Goal: Information Seeking & Learning: Learn about a topic

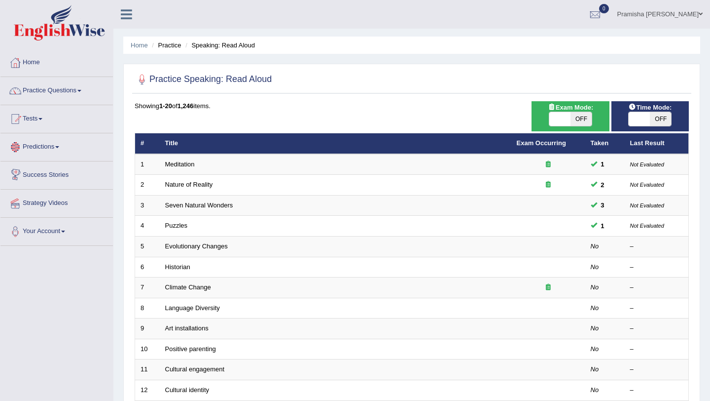
click at [47, 149] on link "Predictions" at bounding box center [56, 145] width 112 height 25
click at [37, 121] on link "Tests" at bounding box center [56, 117] width 112 height 25
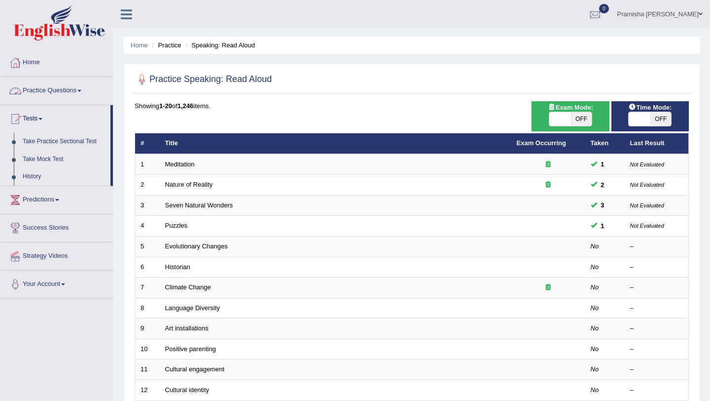
click at [54, 90] on link "Practice Questions" at bounding box center [56, 89] width 112 height 25
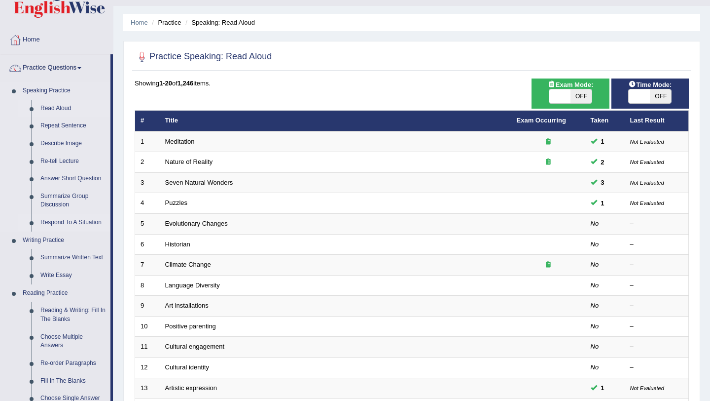
scroll to position [28, 0]
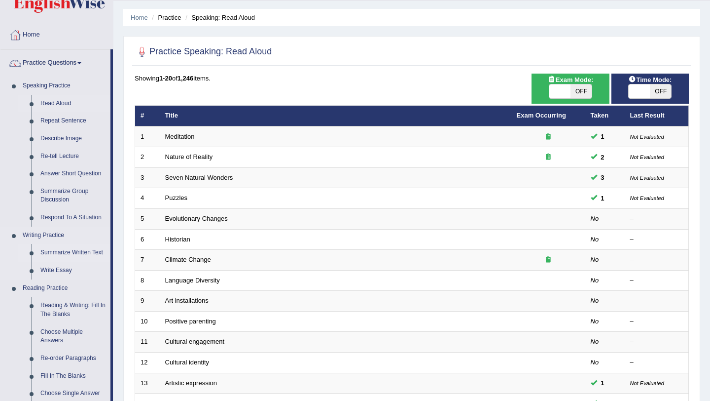
click at [62, 254] on link "Summarize Written Text" at bounding box center [73, 253] width 74 height 18
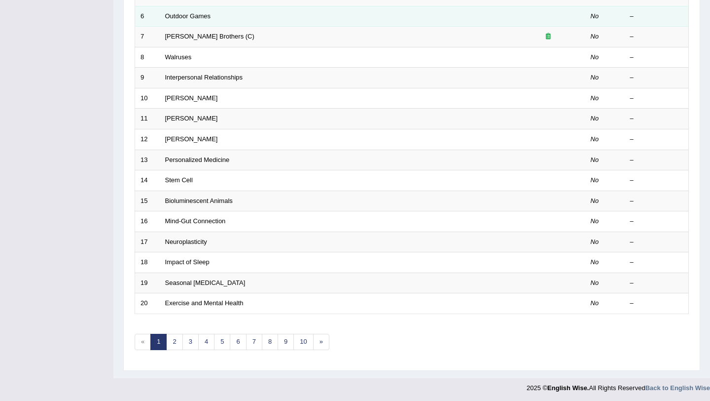
scroll to position [251, 0]
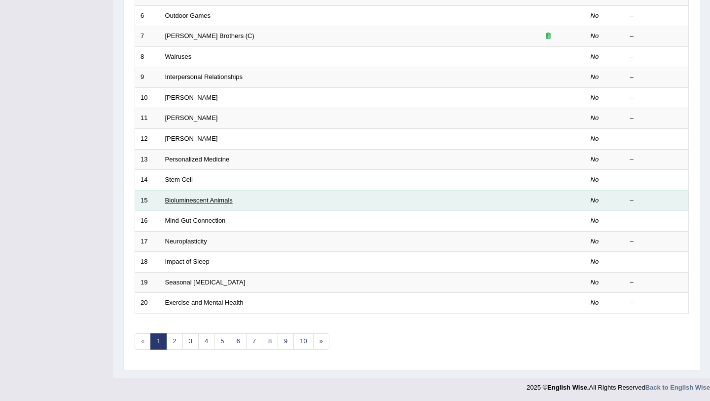
click at [214, 203] on link "Bioluminescent Animals" at bounding box center [199, 199] width 68 height 7
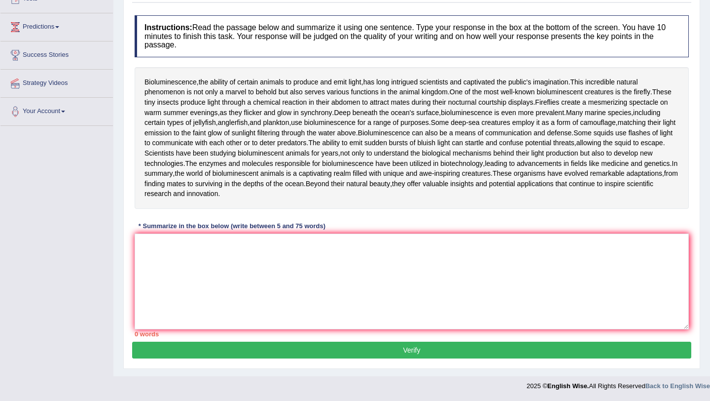
scroll to position [123, 0]
drag, startPoint x: 141, startPoint y: 242, endPoint x: 185, endPoint y: 266, distance: 50.8
click at [185, 209] on div "Bioluminescence , the ability of certain animals to produce and emit light , ha…" at bounding box center [412, 138] width 555 height 142
click at [194, 329] on textarea at bounding box center [412, 281] width 555 height 96
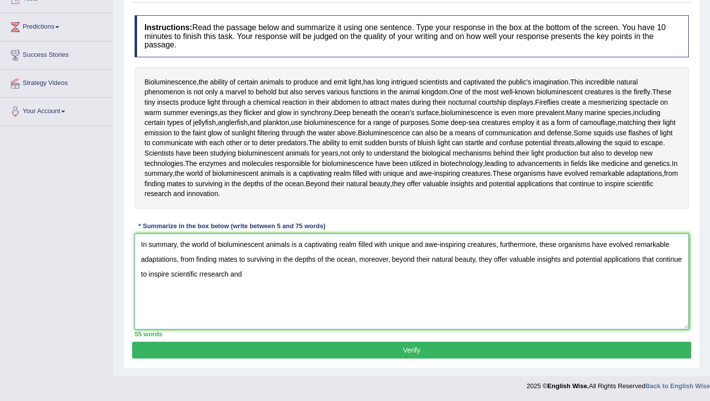
click at [233, 274] on textarea "In summary, the world of bioluminescent animals is a captivating realm filled w…" at bounding box center [412, 281] width 555 height 96
click at [269, 275] on textarea "In summary, the world of bioluminescent animals is a captivating realm filled w…" at bounding box center [412, 281] width 555 height 96
type textarea "In summary, the world of bioluminescent animals is a captivating realm filled w…"
click at [292, 355] on button "Verify" at bounding box center [411, 349] width 559 height 17
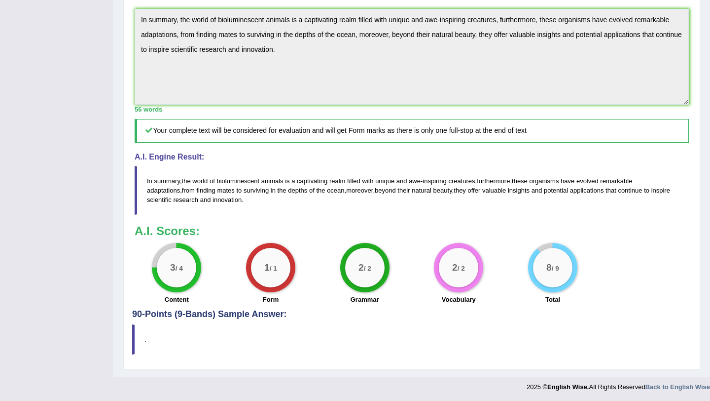
scroll to position [0, 0]
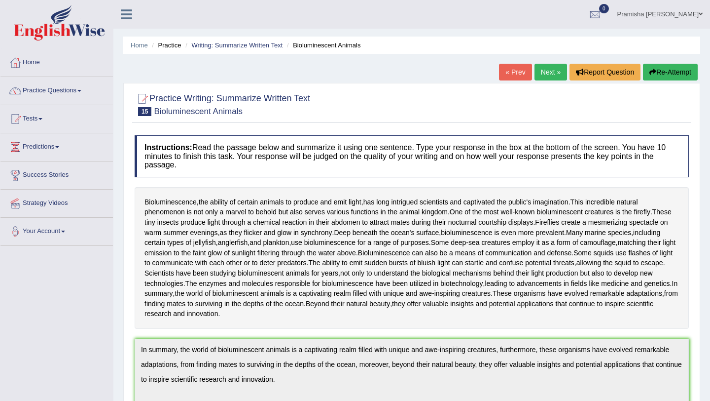
click at [541, 74] on link "Next »" at bounding box center [551, 72] width 33 height 17
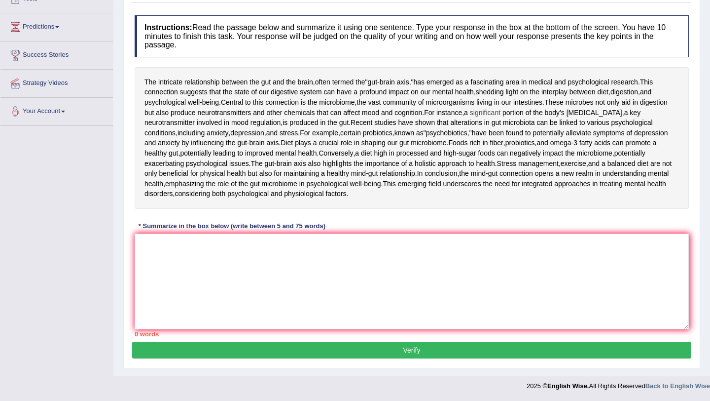
scroll to position [143, 0]
click at [364, 317] on textarea at bounding box center [412, 281] width 555 height 96
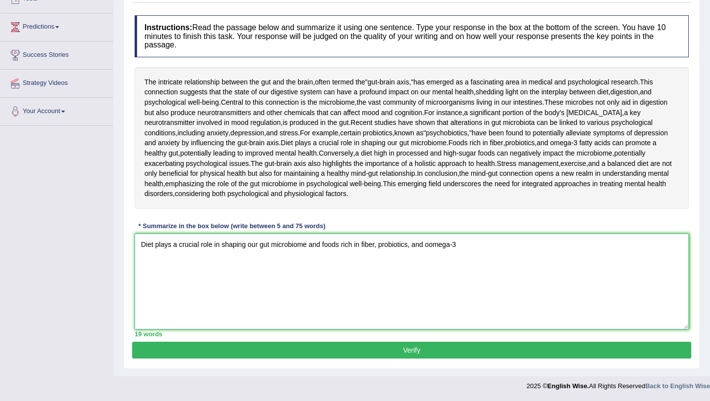
click at [436, 295] on textarea "Diet plays a crucial role in shaping our gut microbiome and foods rich in fiber…" at bounding box center [412, 281] width 555 height 96
click at [464, 300] on textarea "Diet plays a crucial role in shaping our gut microbiome and foods rich in fiber…" at bounding box center [412, 281] width 555 height 96
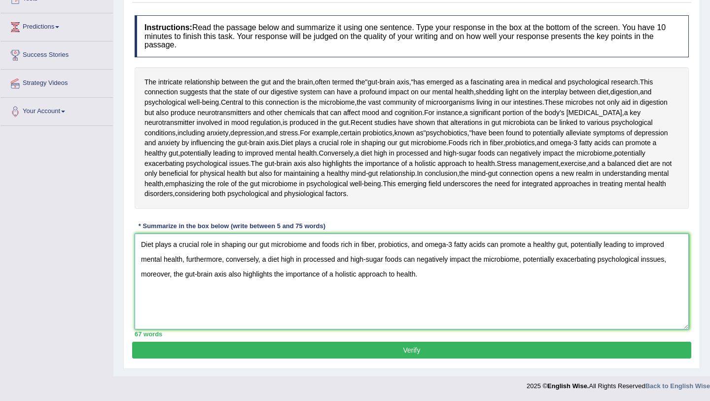
scroll to position [191, 0]
type textarea "Diet plays a crucial role in shaping our gut microbiome and foods rich in fiber…"
click at [337, 357] on button "Verify" at bounding box center [411, 349] width 559 height 17
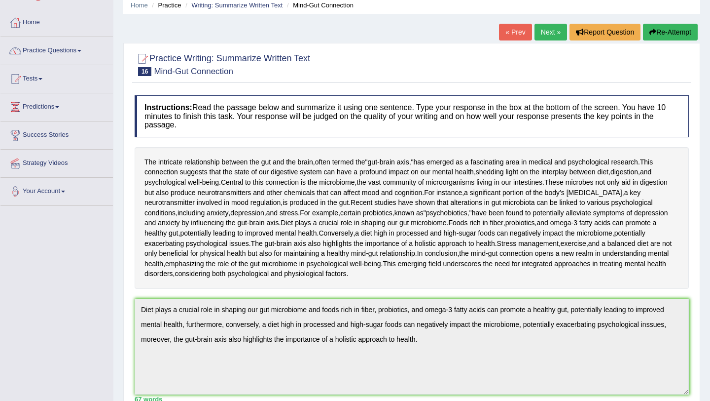
scroll to position [37, 0]
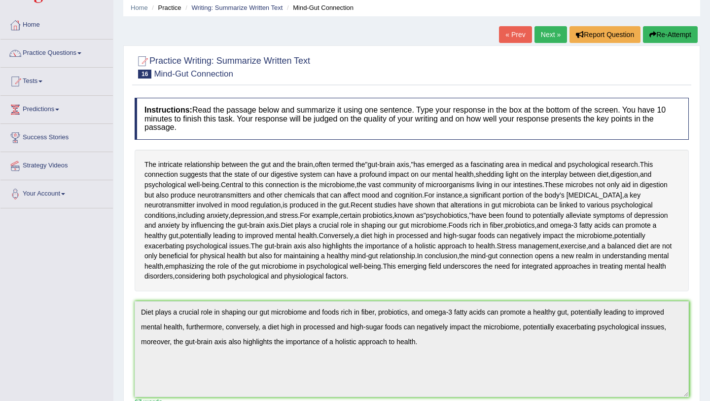
click at [550, 33] on link "Next »" at bounding box center [551, 34] width 33 height 17
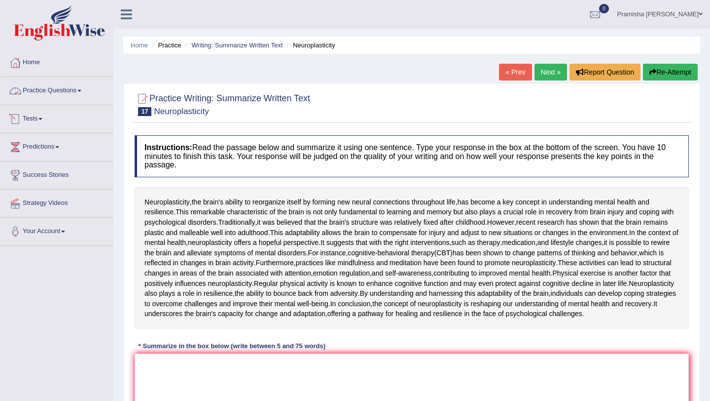
click at [63, 94] on link "Practice Questions" at bounding box center [56, 89] width 112 height 25
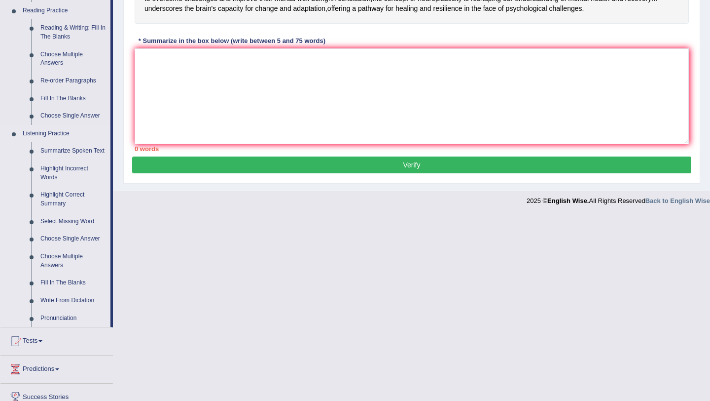
scroll to position [305, 0]
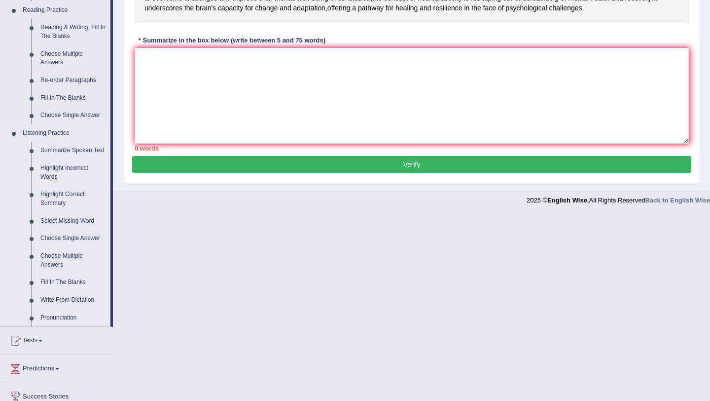
click at [66, 309] on link "Write From Dictation" at bounding box center [73, 300] width 74 height 18
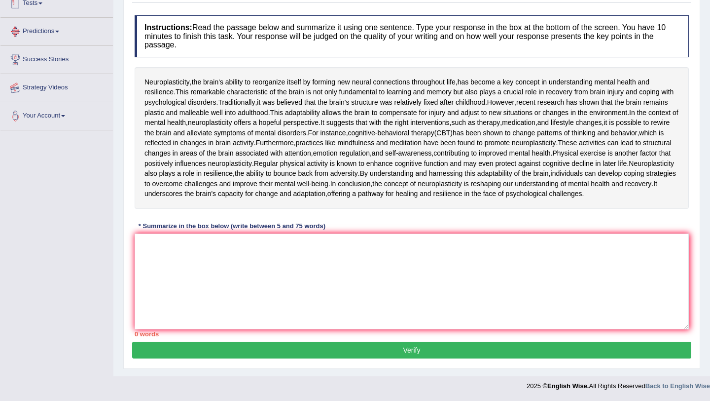
scroll to position [222, 0]
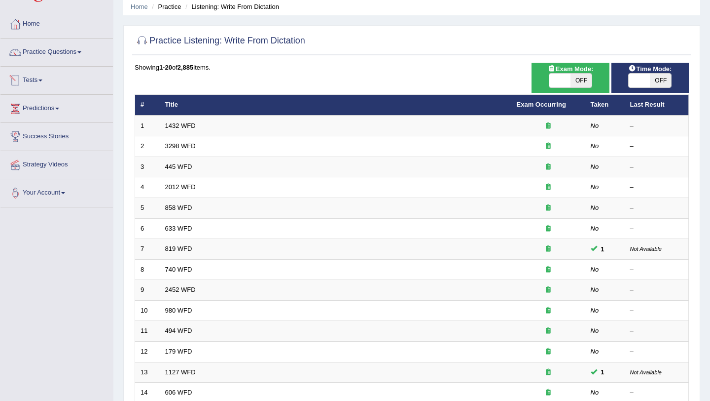
scroll to position [40, 0]
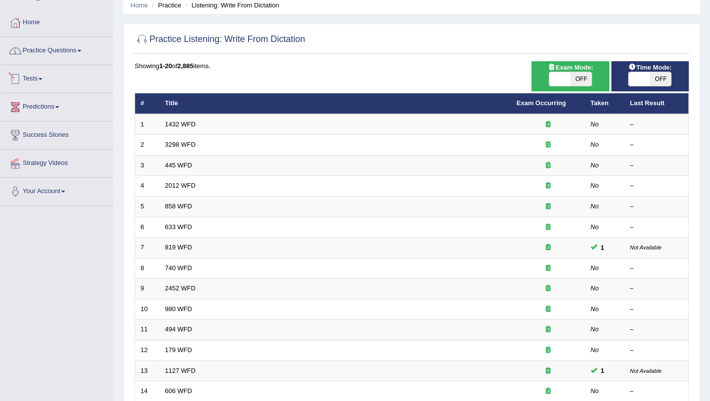
click at [55, 47] on link "Practice Questions" at bounding box center [56, 49] width 112 height 25
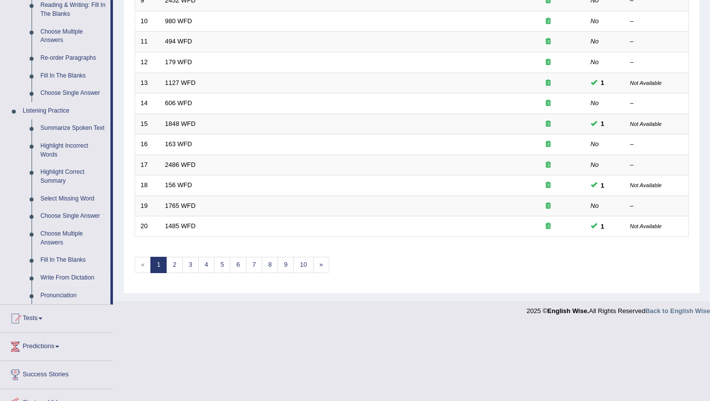
scroll to position [381, 0]
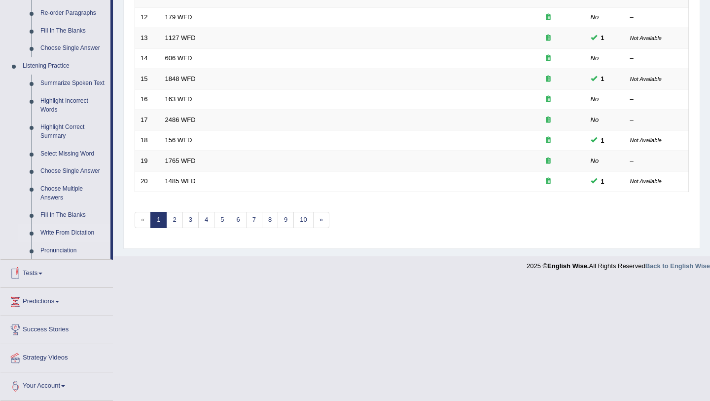
click at [39, 276] on link "Tests" at bounding box center [56, 271] width 112 height 25
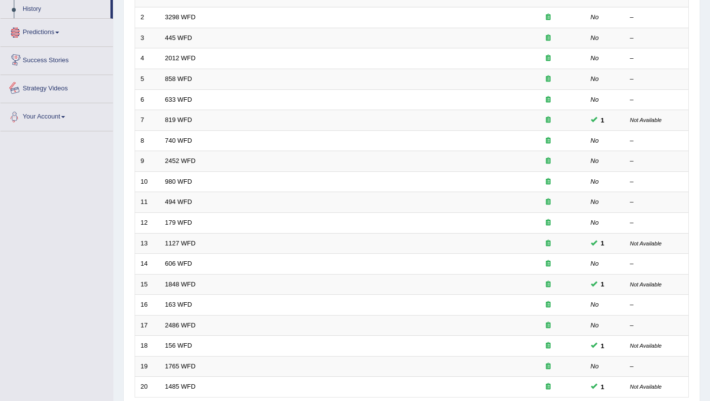
scroll to position [184, 0]
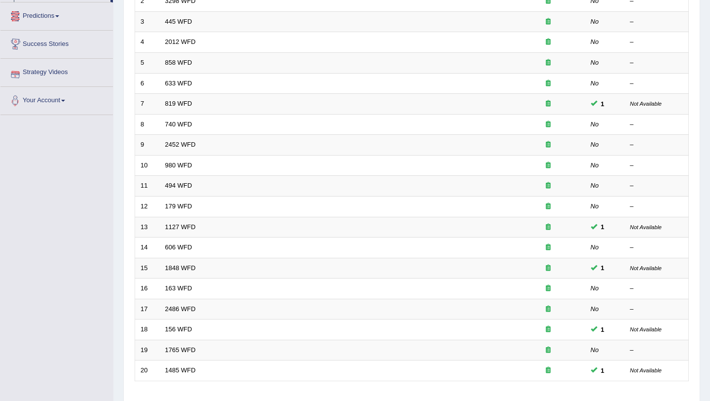
click at [41, 18] on link "Predictions" at bounding box center [56, 14] width 112 height 25
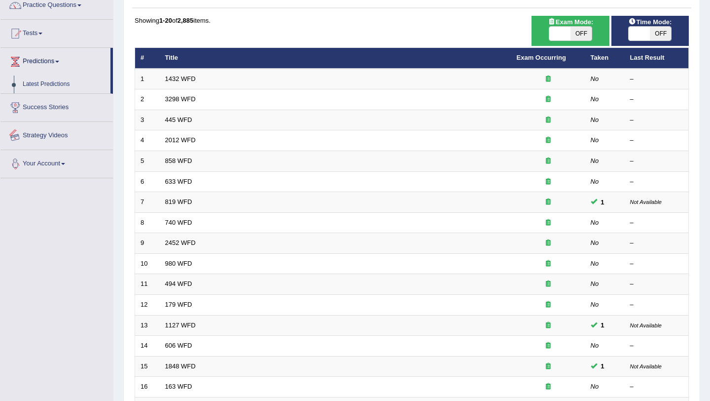
scroll to position [43, 0]
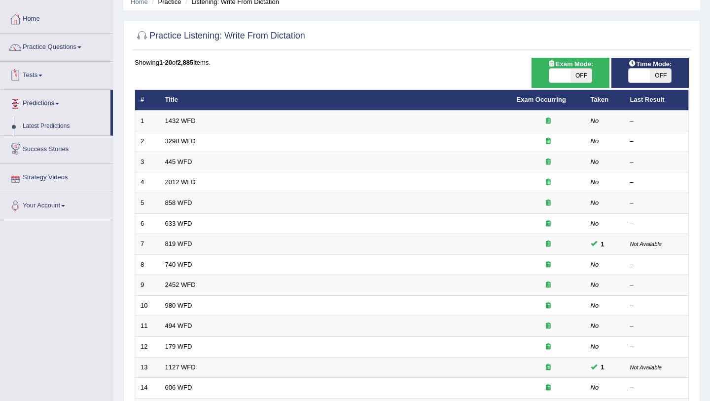
click at [47, 124] on link "Latest Predictions" at bounding box center [64, 126] width 92 height 18
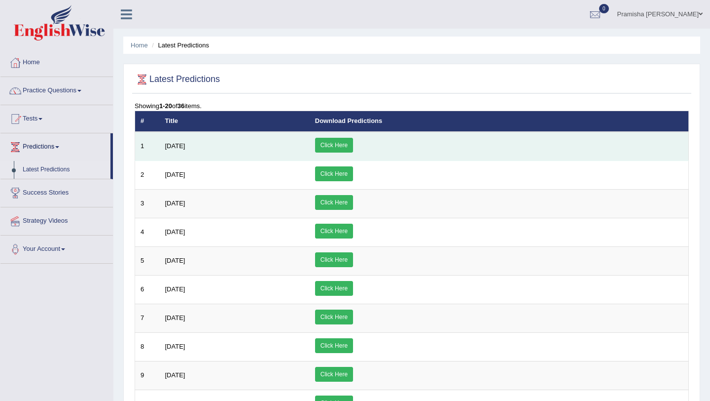
click at [353, 146] on link "Click Here" at bounding box center [334, 145] width 38 height 15
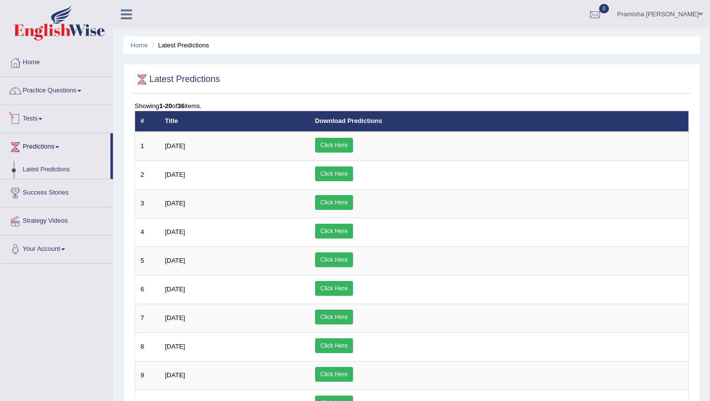
click at [36, 114] on link "Tests" at bounding box center [56, 117] width 112 height 25
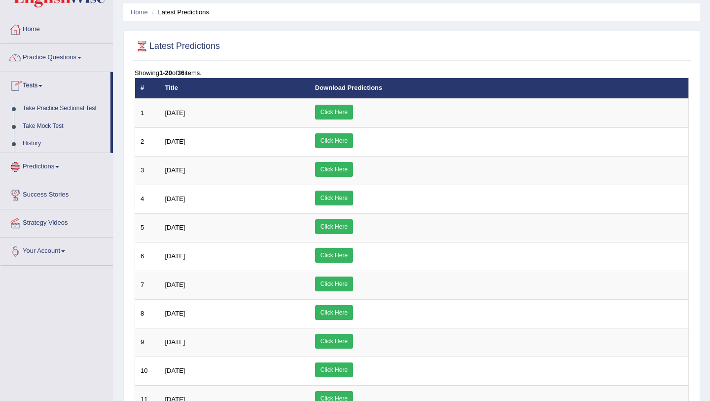
scroll to position [34, 0]
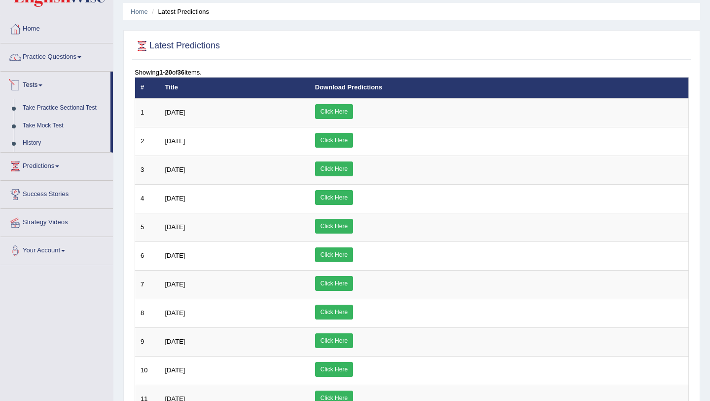
click at [43, 56] on link "Practice Questions" at bounding box center [56, 55] width 112 height 25
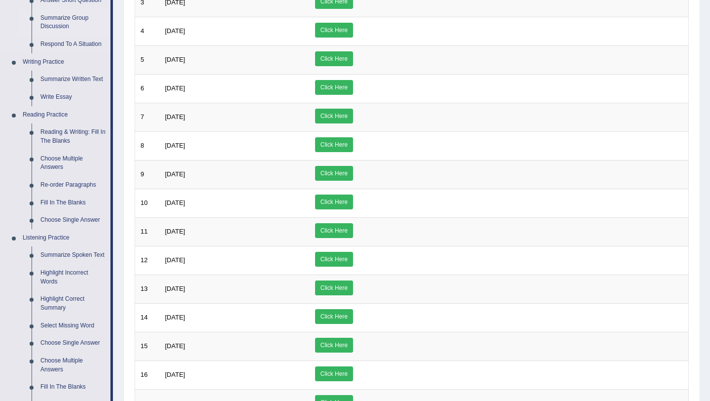
scroll to position [392, 0]
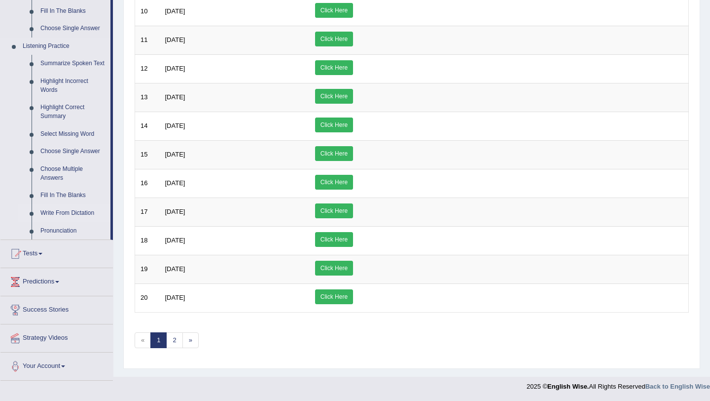
click at [59, 222] on link "Write From Dictation" at bounding box center [73, 213] width 74 height 18
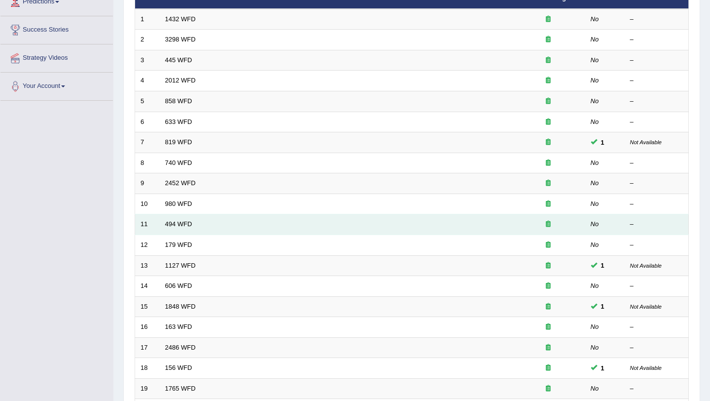
scroll to position [253, 0]
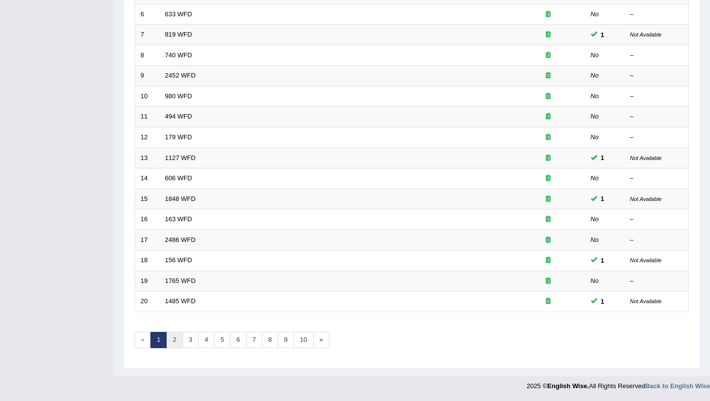
click at [176, 338] on link "2" at bounding box center [174, 340] width 16 height 16
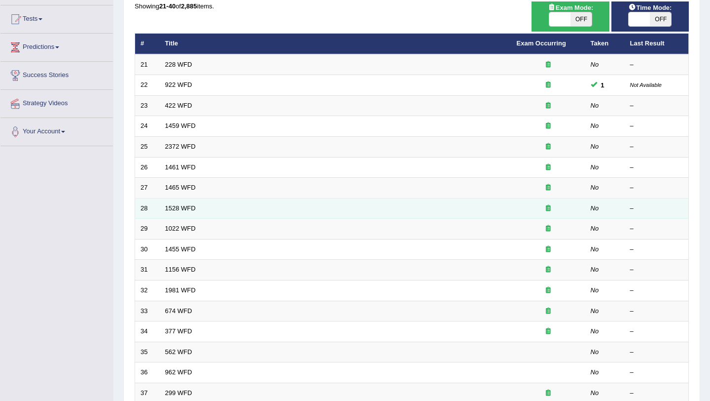
scroll to position [99, 0]
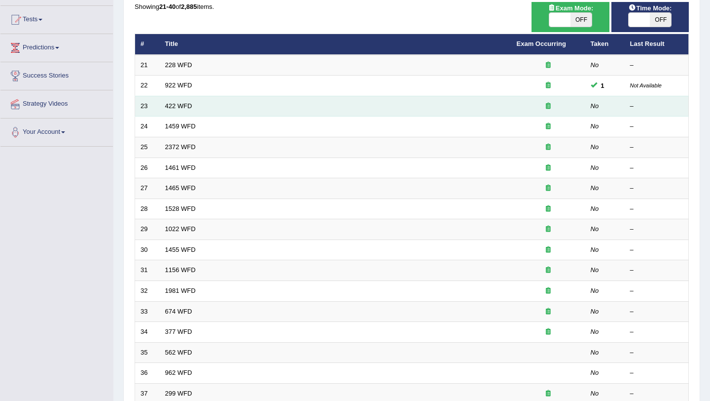
click at [174, 113] on td "422 WFD" at bounding box center [336, 106] width 352 height 21
click at [179, 102] on link "422 WFD" at bounding box center [178, 105] width 27 height 7
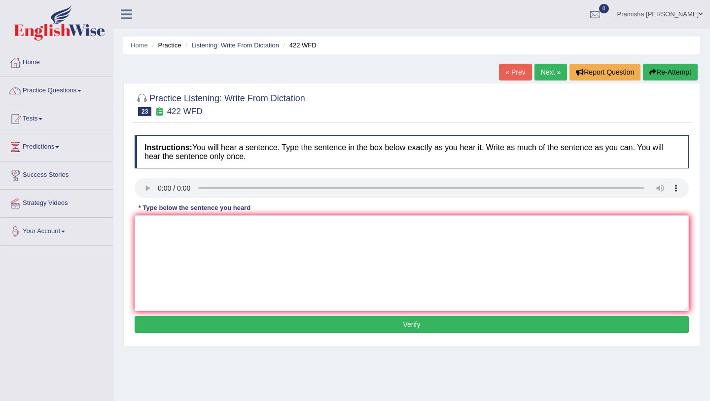
click at [549, 71] on link "Next »" at bounding box center [551, 72] width 33 height 17
click at [176, 247] on textarea at bounding box center [412, 263] width 555 height 96
click at [147, 225] on textarea "all experiments and procedures have been outlined in a laboraatory manual." at bounding box center [412, 263] width 555 height 96
click at [350, 229] on textarea "All experiments and procedures have been outlined in a laboraatory manual." at bounding box center [412, 263] width 555 height 96
click at [379, 231] on textarea "All experiments and procedures have been outlined in a laboratory manual." at bounding box center [412, 263] width 555 height 96
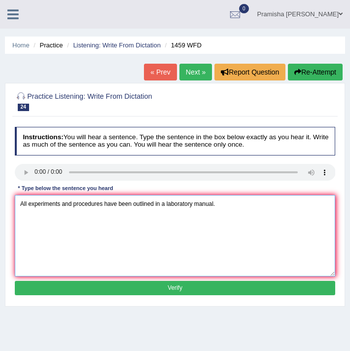
type textarea "All experiments and procedures have been outlined in a laboratory manual."
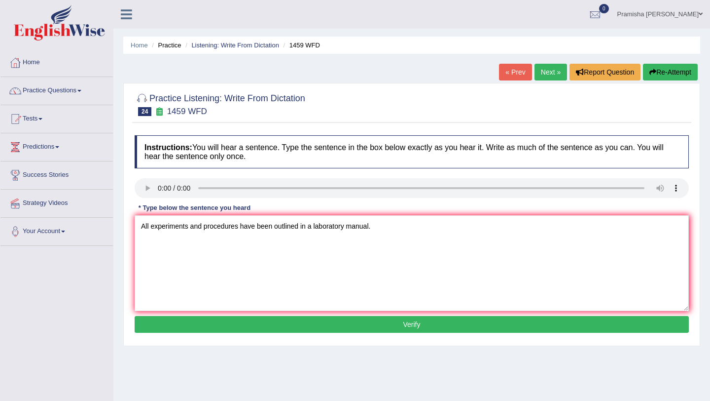
click at [294, 326] on button "Verify" at bounding box center [412, 324] width 555 height 17
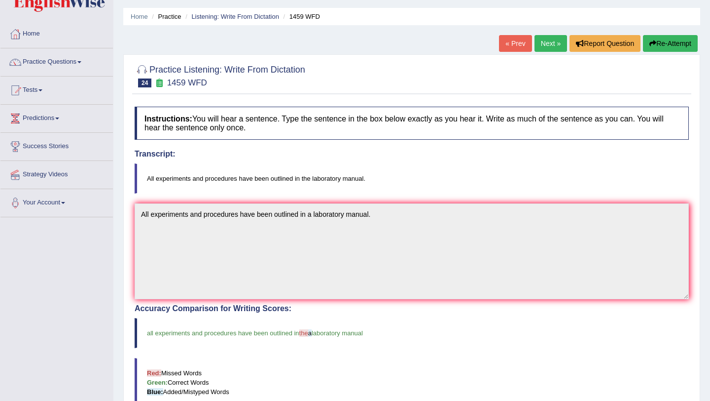
scroll to position [10, 0]
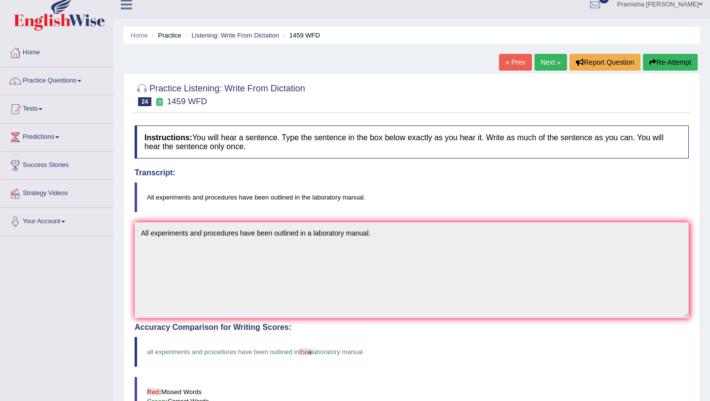
click at [541, 62] on link "Next »" at bounding box center [551, 62] width 33 height 17
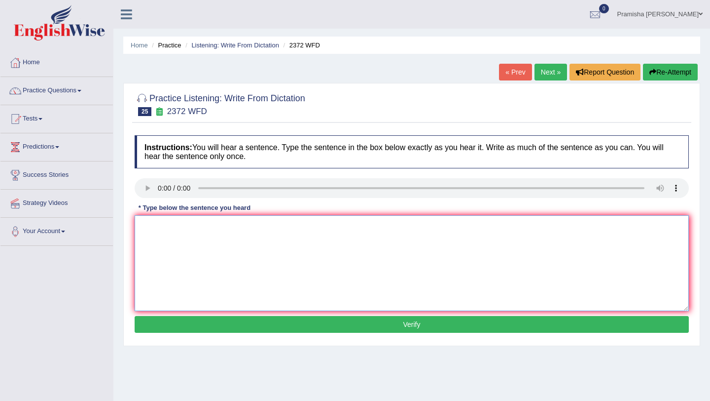
click at [152, 226] on textarea at bounding box center [412, 263] width 555 height 96
click at [145, 226] on textarea "we must hand in our assessments by the end of the semester." at bounding box center [412, 263] width 555 height 96
click at [304, 231] on textarea "We must hand in our assessments by the end of the semester." at bounding box center [412, 263] width 555 height 96
type textarea "We must hand in our assessments by the end of the this semester."
click at [318, 331] on button "Verify" at bounding box center [412, 324] width 555 height 17
